Goal: Information Seeking & Learning: Learn about a topic

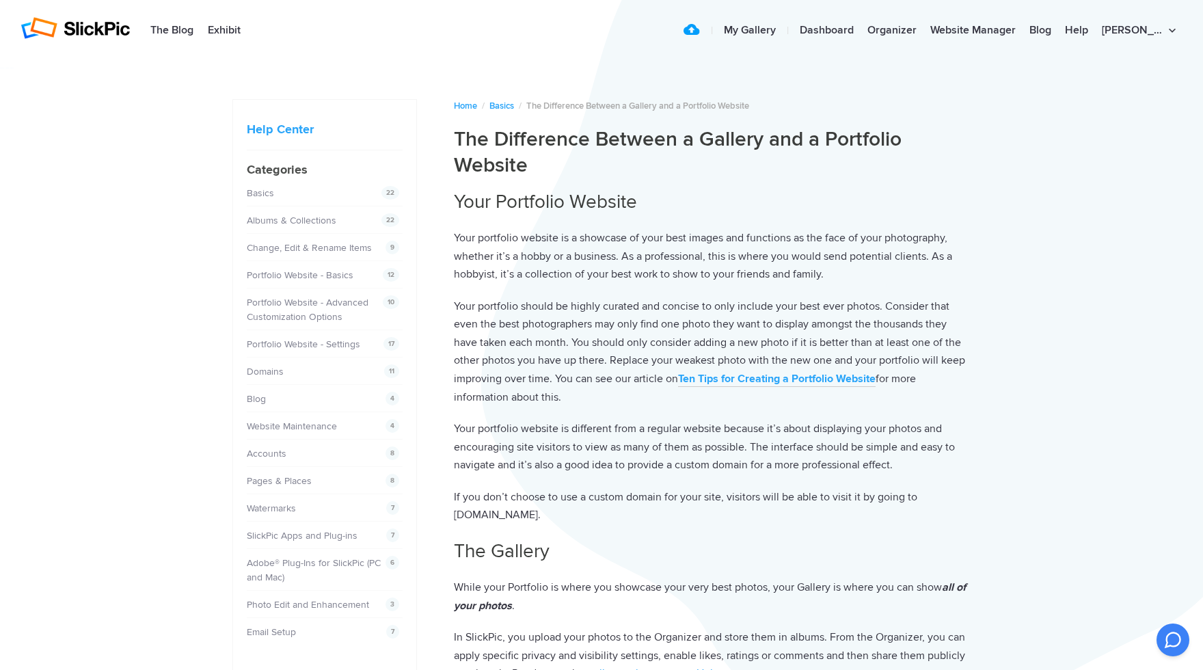
click at [763, 382] on strong "Ten Tips for Creating a Portfolio Website" at bounding box center [776, 379] width 197 height 14
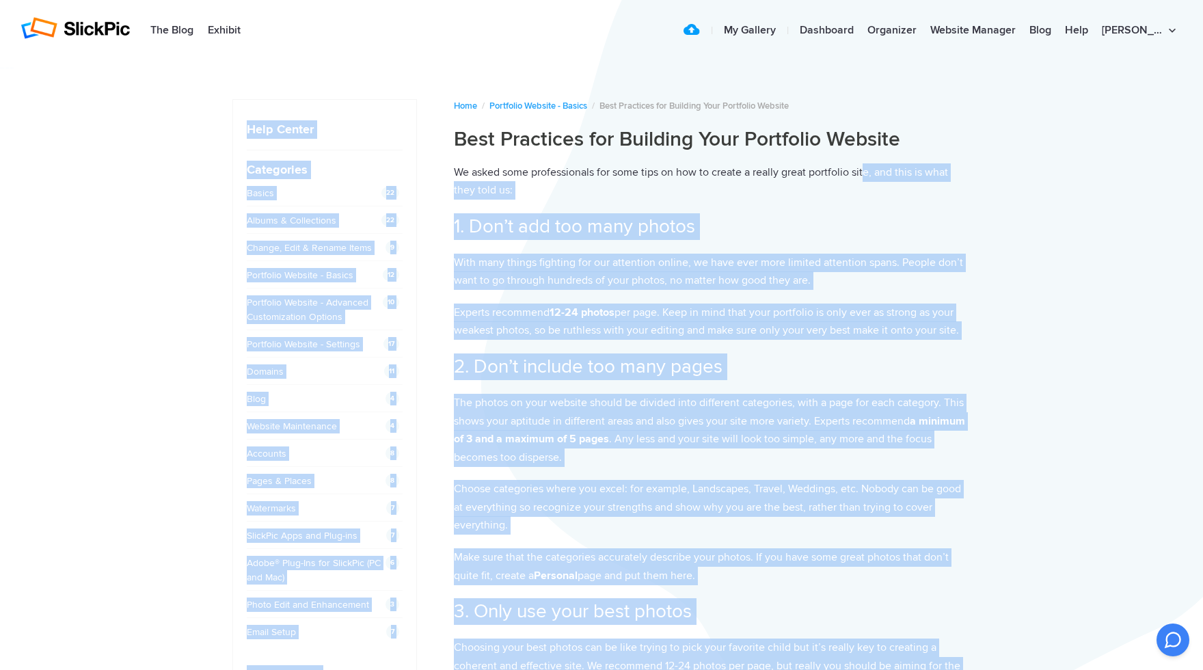
drag, startPoint x: 435, startPoint y: 135, endPoint x: 868, endPoint y: 166, distance: 434.3
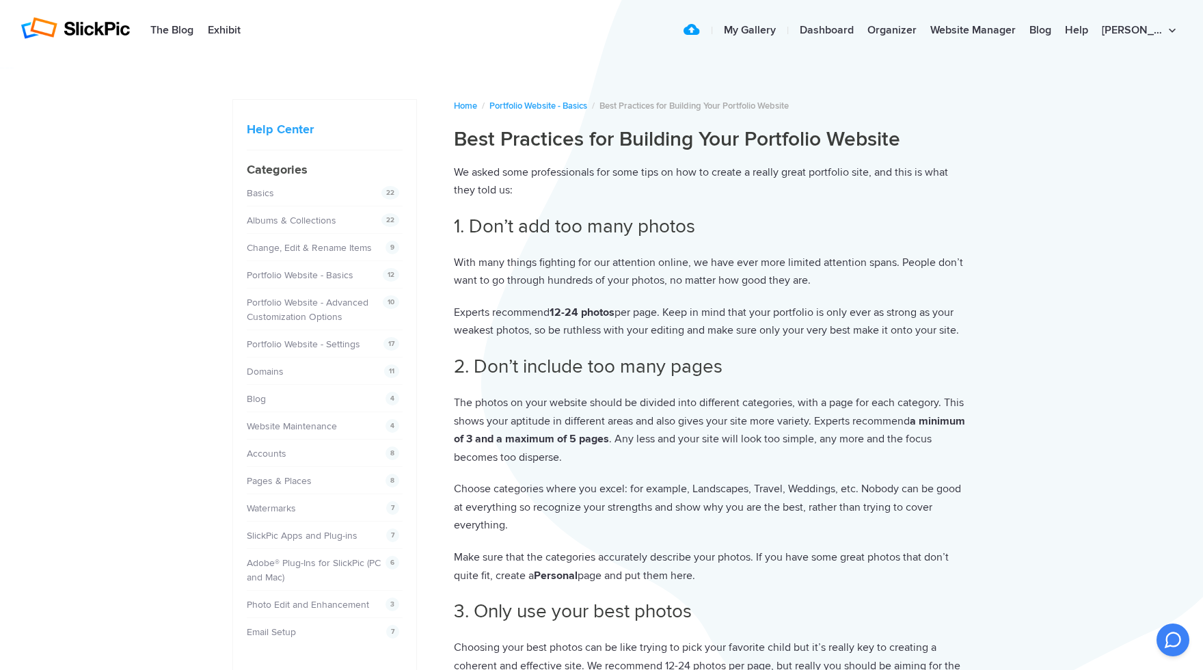
click at [944, 149] on h1 "Best Practices for Building Your Portfolio Website" at bounding box center [712, 139] width 517 height 26
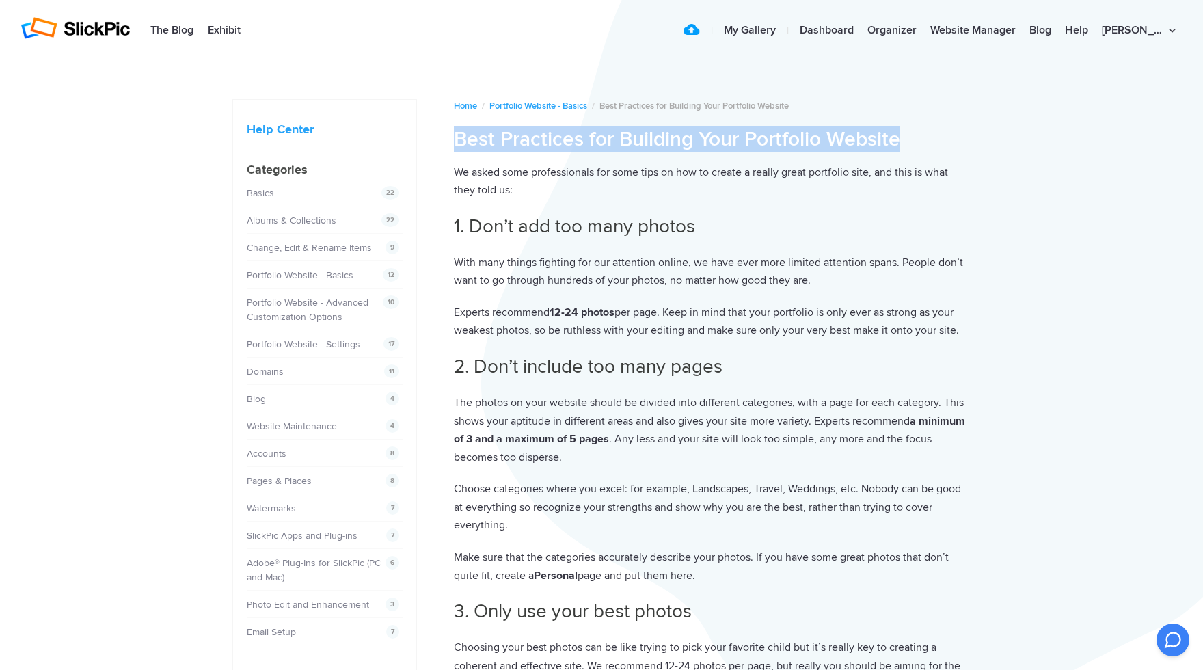
drag, startPoint x: 959, startPoint y: 137, endPoint x: 457, endPoint y: 129, distance: 502.3
click at [457, 129] on h1 "Best Practices for Building Your Portfolio Website" at bounding box center [712, 139] width 517 height 26
copy h1 "Best Practices for Building Your Portfolio Website"
